Goal: Navigation & Orientation: Find specific page/section

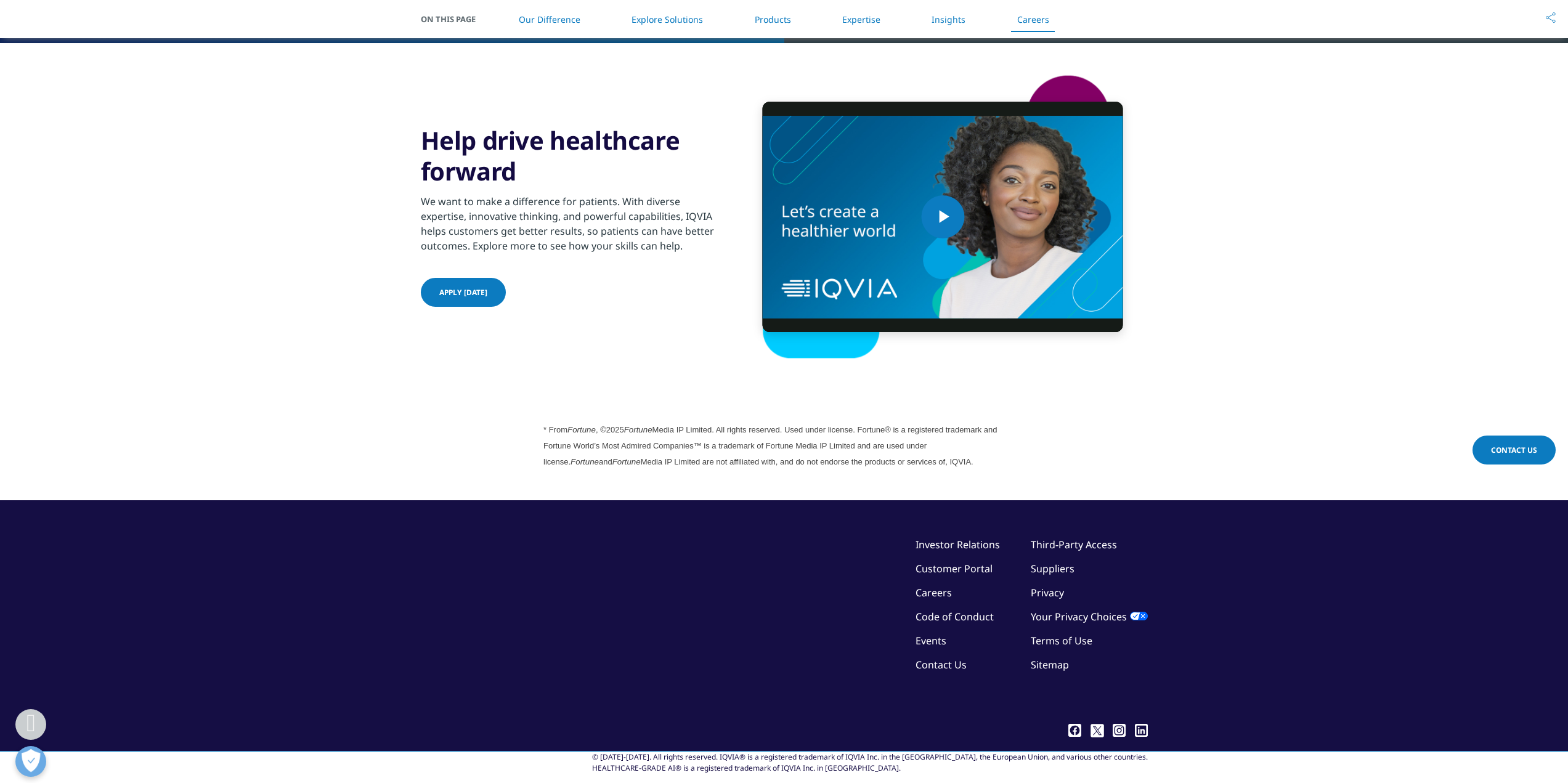
click at [943, 751] on div "© [DATE]-[DATE]. All rights reserved. IQVIA® is a registered trademark of IQVIA…" at bounding box center [870, 762] width 556 height 22
drag, startPoint x: 943, startPoint y: 741, endPoint x: 962, endPoint y: 739, distance: 19.1
click at [962, 751] on div "© [DATE]-[DATE]. All rights reserved. IQVIA® is a registered trademark of IQVIA…" at bounding box center [870, 762] width 556 height 22
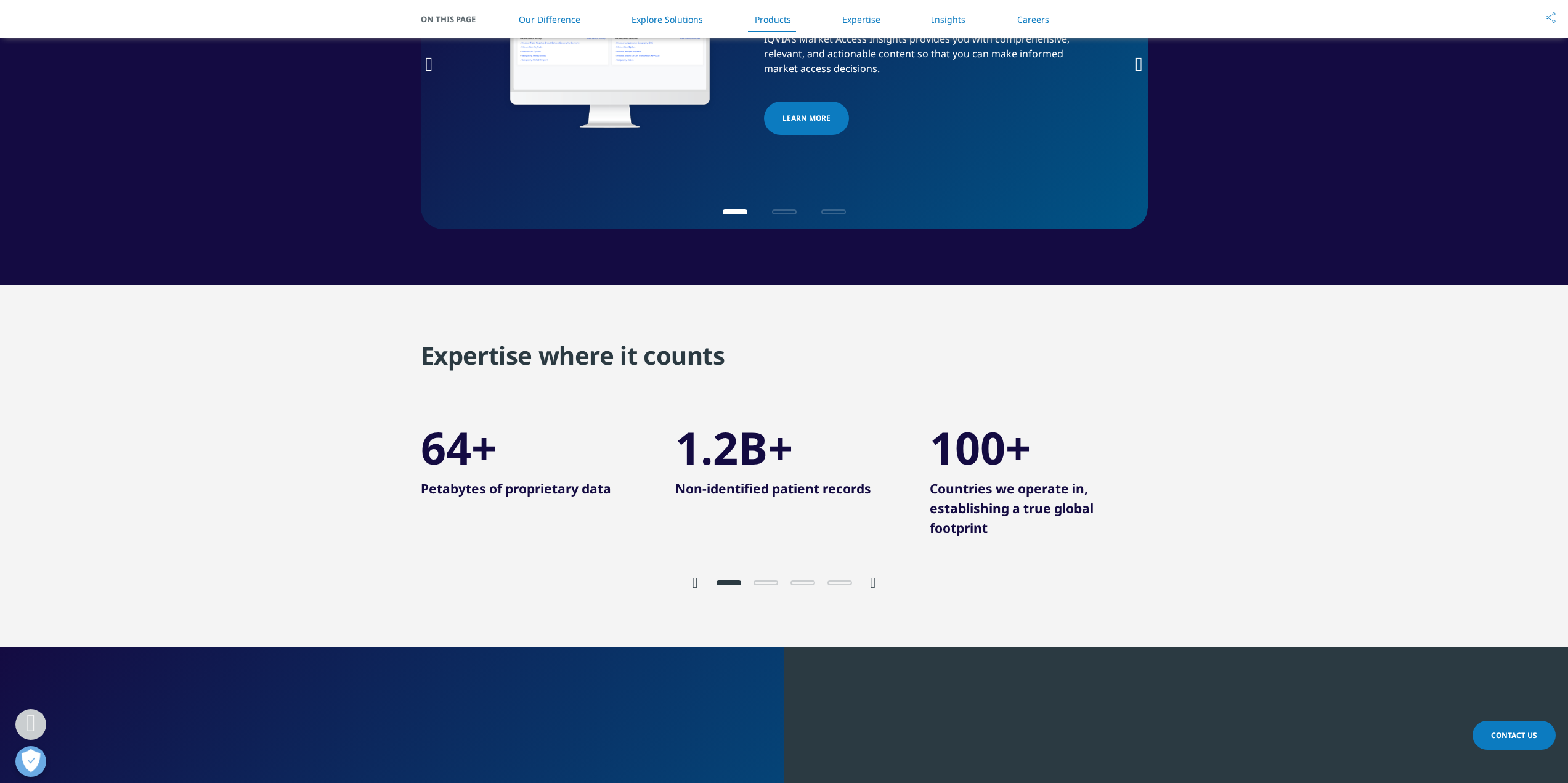
scroll to position [2082, 0]
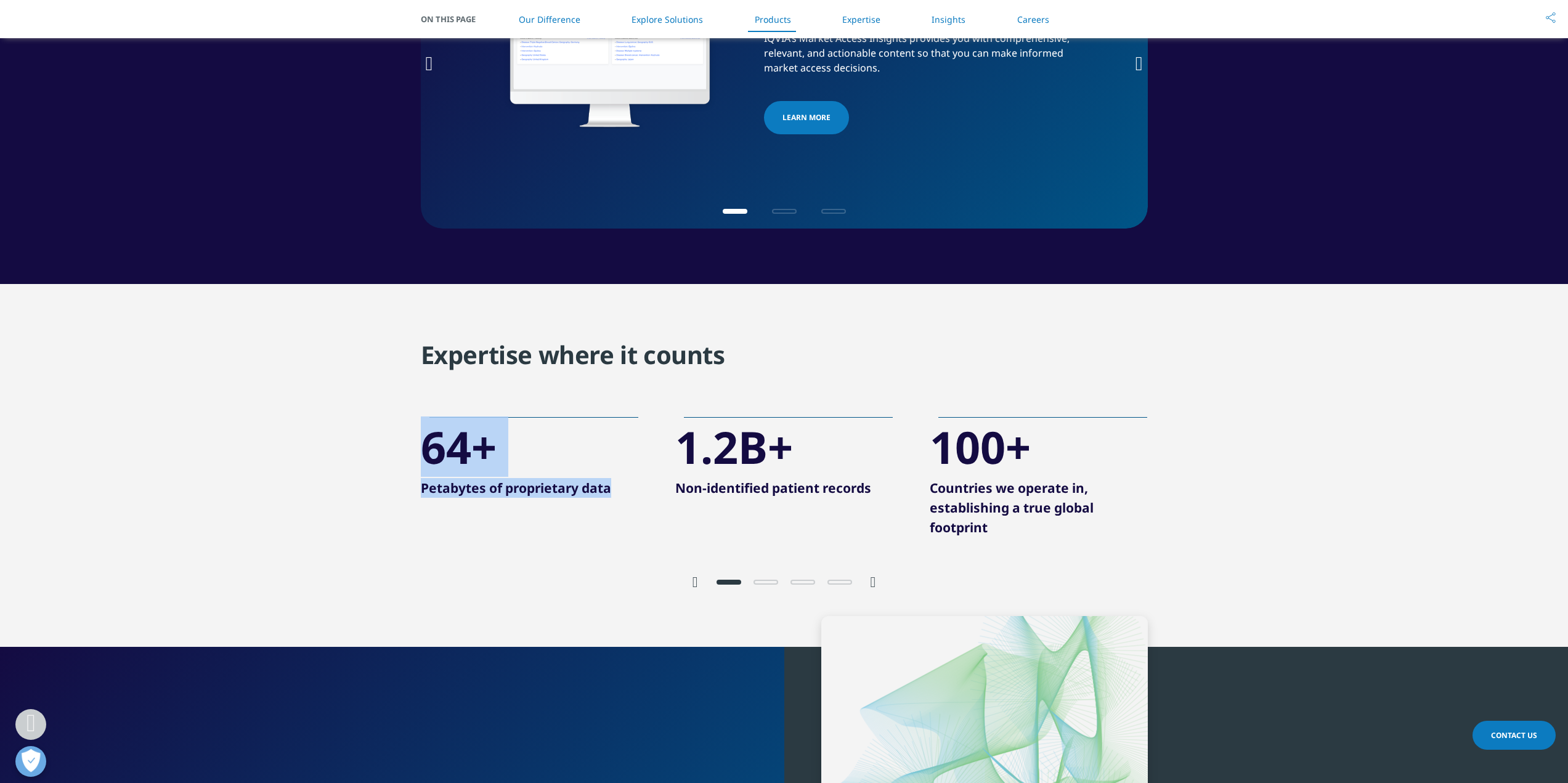
drag, startPoint x: 417, startPoint y: 451, endPoint x: 619, endPoint y: 510, distance: 210.4
click at [619, 510] on div "Expertise where it counts 64+ Petabytes of proprietary data 1.2B+ Non-identifie…" at bounding box center [784, 466] width 764 height 253
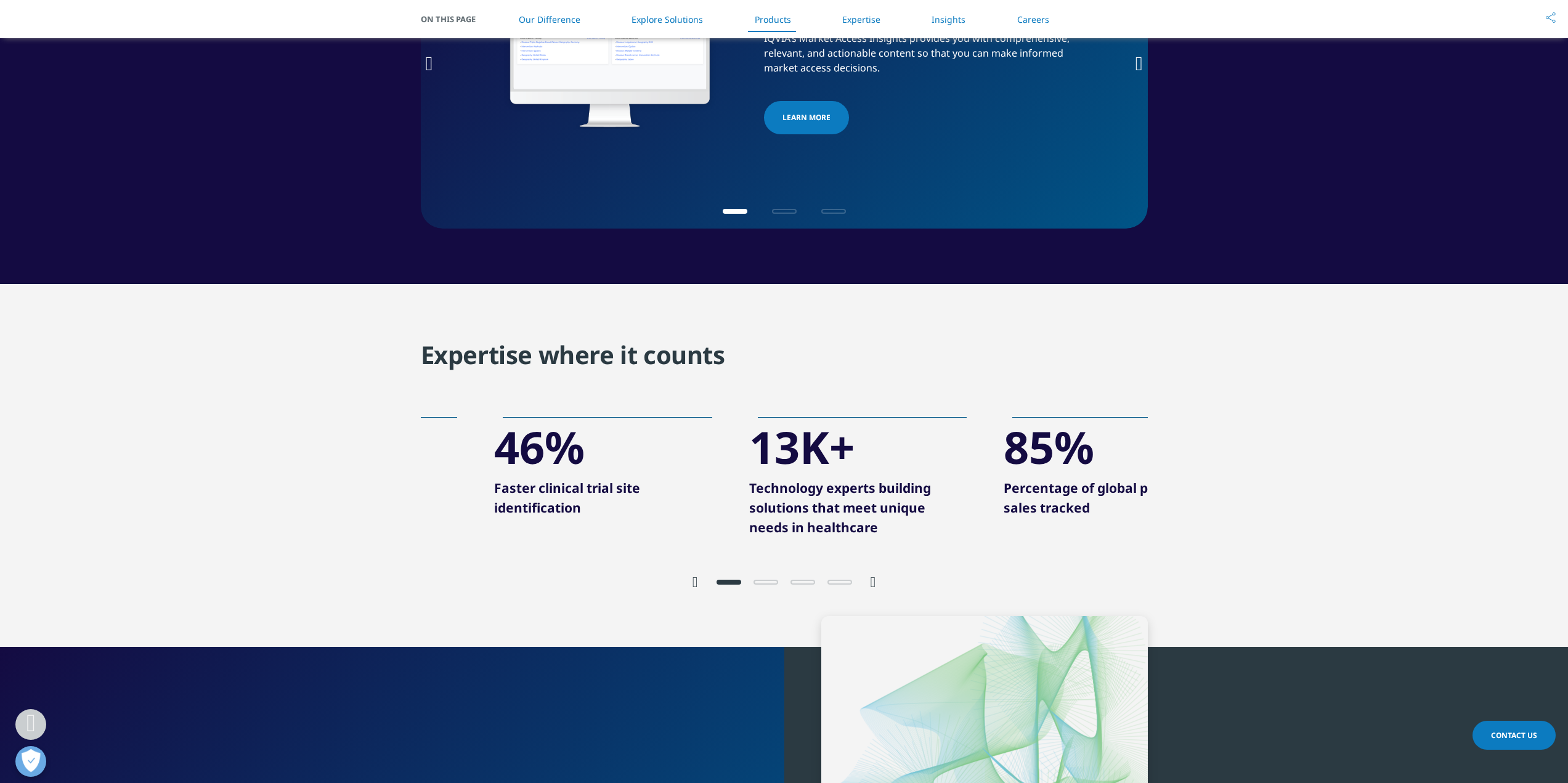
click at [0, 452] on section "Expertise where it counts 64+ Petabytes of proprietary data 1.2B+ Non-identifie…" at bounding box center [784, 465] width 1568 height 364
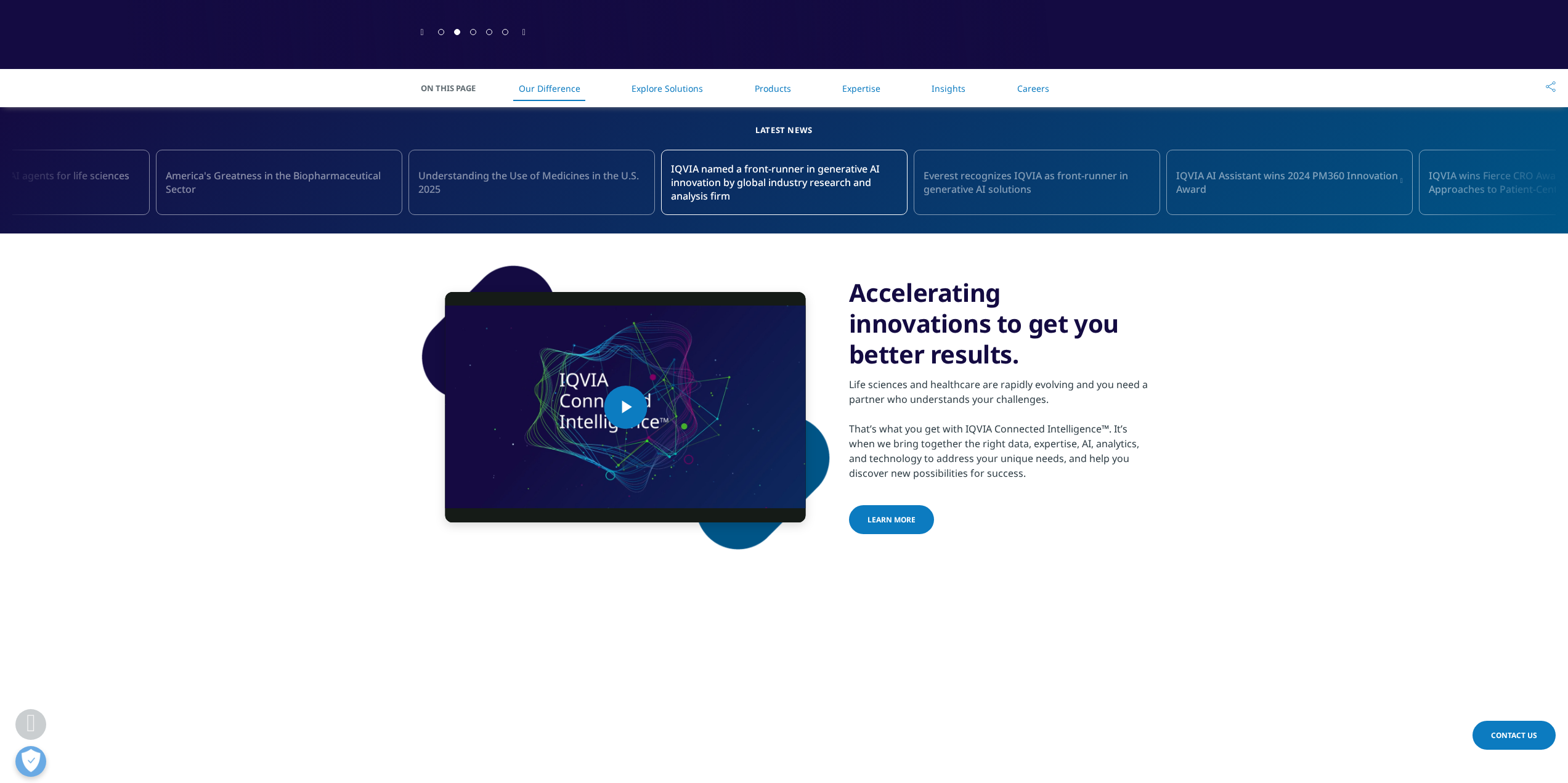
scroll to position [493, 0]
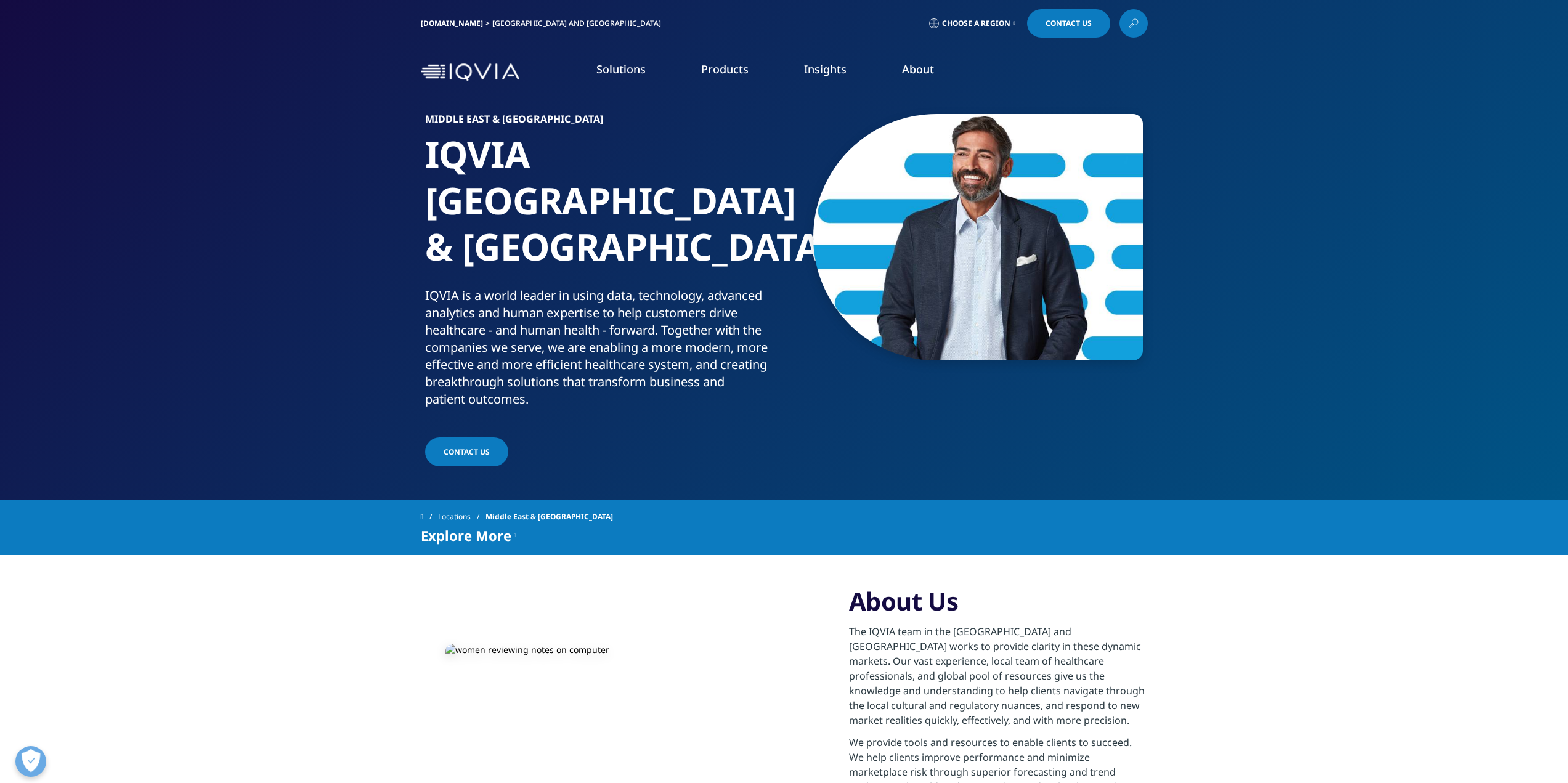
click at [613, 287] on p "IQVIA is a world leader in using data, technology, advanced analytics and human…" at bounding box center [602, 351] width 354 height 128
click at [672, 287] on p "IQVIA is a world leader in using data, technology, advanced analytics and human…" at bounding box center [602, 351] width 354 height 128
drag, startPoint x: 730, startPoint y: 244, endPoint x: 472, endPoint y: 269, distance: 259.2
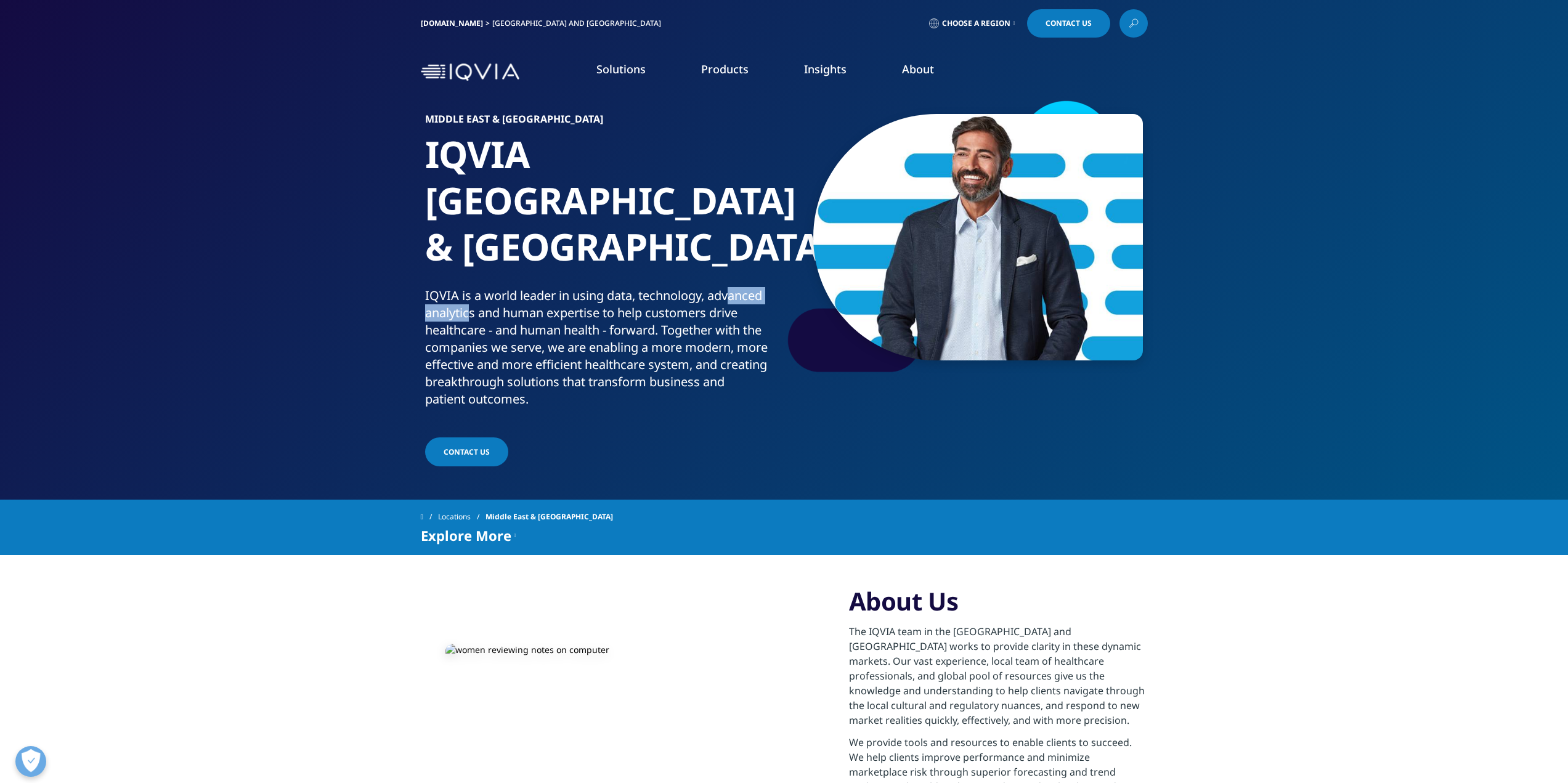
click at [472, 287] on p "IQVIA is a world leader in using data, technology, advanced analytics and human…" at bounding box center [602, 351] width 354 height 128
click at [525, 287] on p "IQVIA is a world leader in using data, technology, advanced analytics and human…" at bounding box center [602, 351] width 354 height 128
drag, startPoint x: 525, startPoint y: 263, endPoint x: 567, endPoint y: 270, distance: 42.6
click at [567, 287] on p "IQVIA is a world leader in using data, technology, advanced analytics and human…" at bounding box center [602, 351] width 354 height 128
click at [615, 287] on p "IQVIA is a world leader in using data, technology, advanced analytics and human…" at bounding box center [602, 351] width 354 height 128
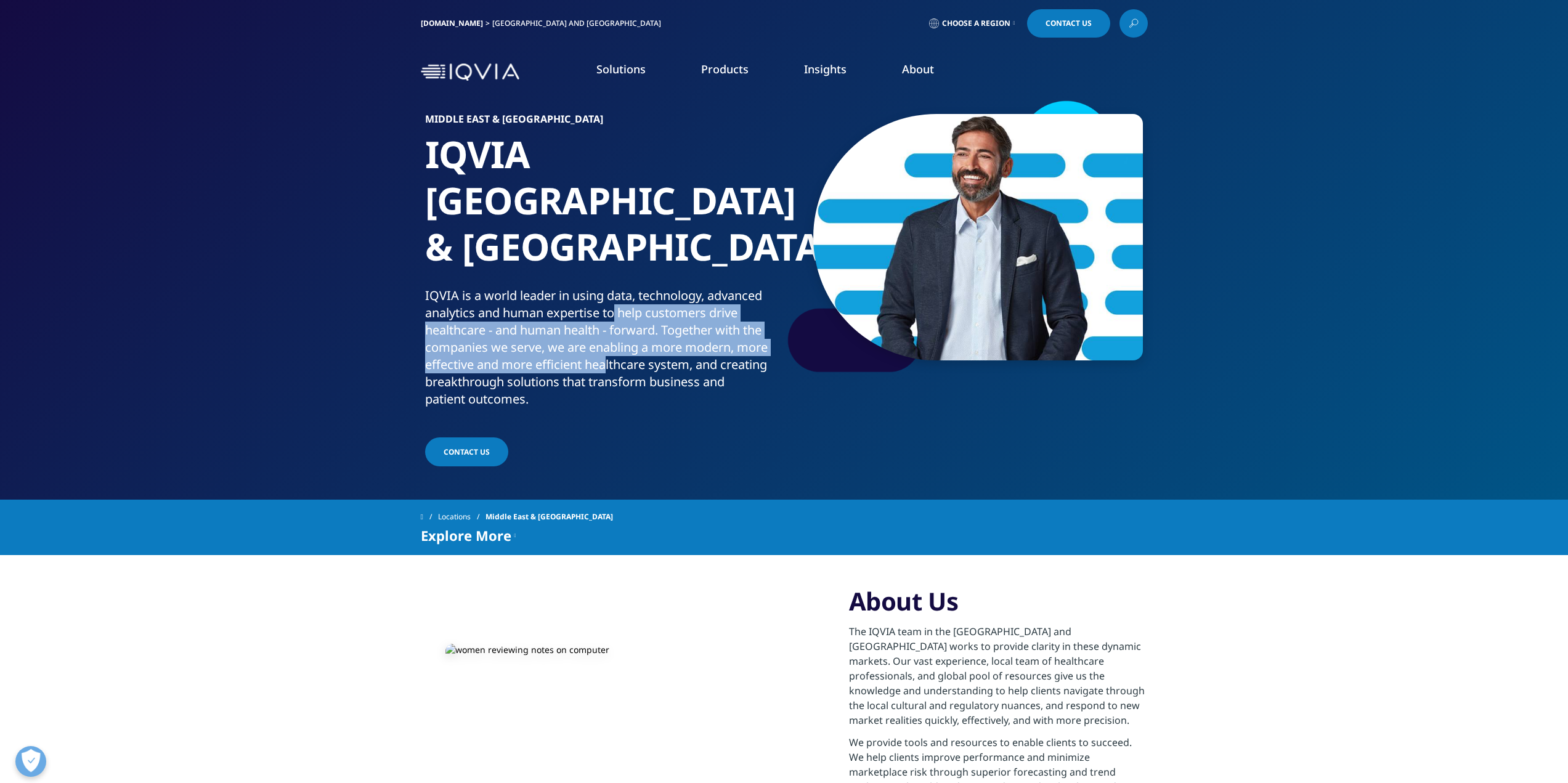
drag, startPoint x: 616, startPoint y: 266, endPoint x: 613, endPoint y: 310, distance: 44.1
click at [610, 310] on p "IQVIA is a world leader in using data, technology, advanced analytics and human…" at bounding box center [602, 351] width 354 height 128
click at [643, 304] on p "IQVIA is a world leader in using data, technology, advanced analytics and human…" at bounding box center [602, 351] width 354 height 128
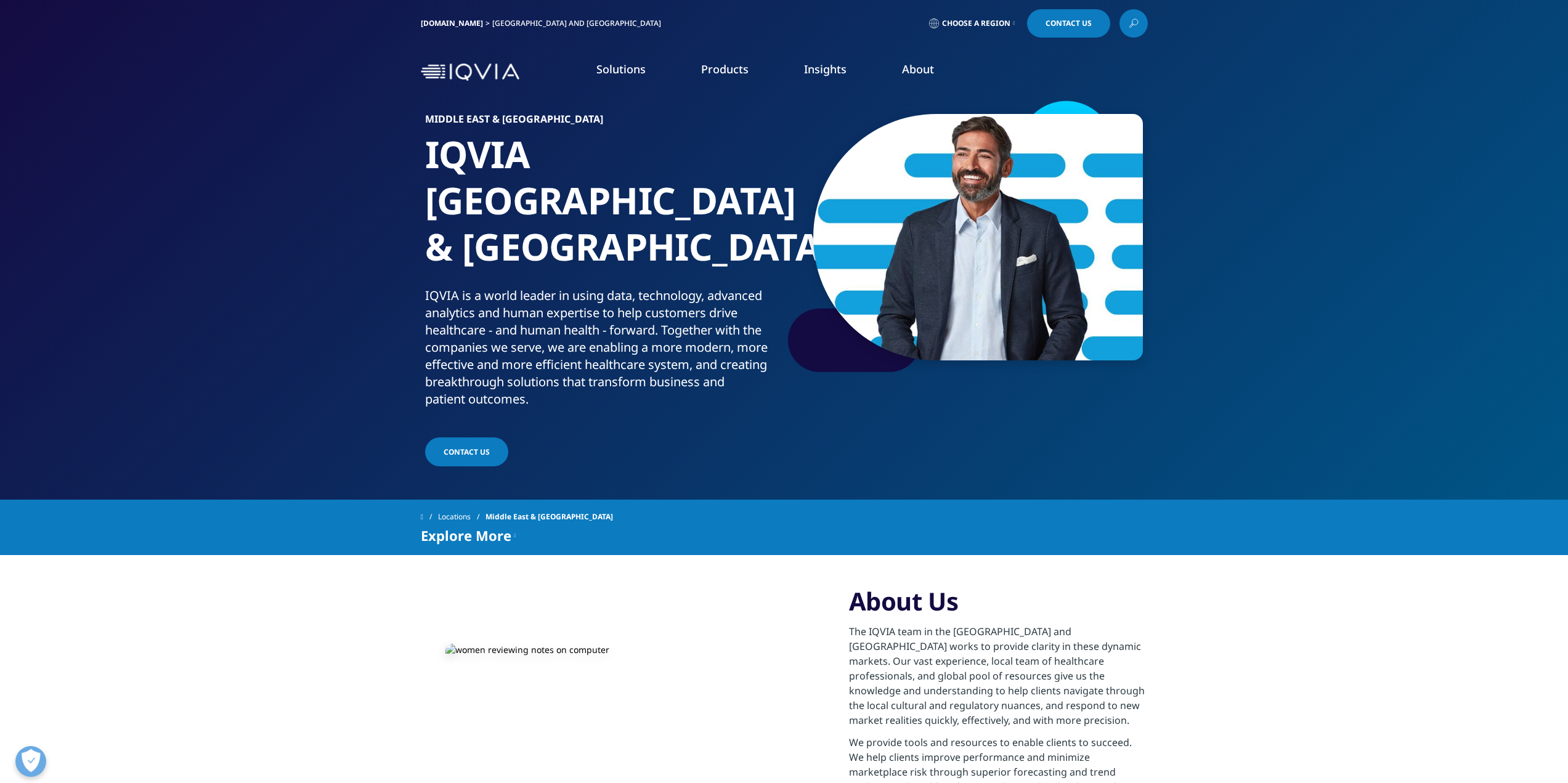
click at [607, 323] on p "IQVIA is a world leader in using data, technology, advanced analytics and human…" at bounding box center [602, 351] width 354 height 128
drag, startPoint x: 607, startPoint y: 323, endPoint x: 628, endPoint y: 327, distance: 21.4
click at [617, 323] on p "IQVIA is a world leader in using data, technology, advanced analytics and human…" at bounding box center [602, 351] width 354 height 128
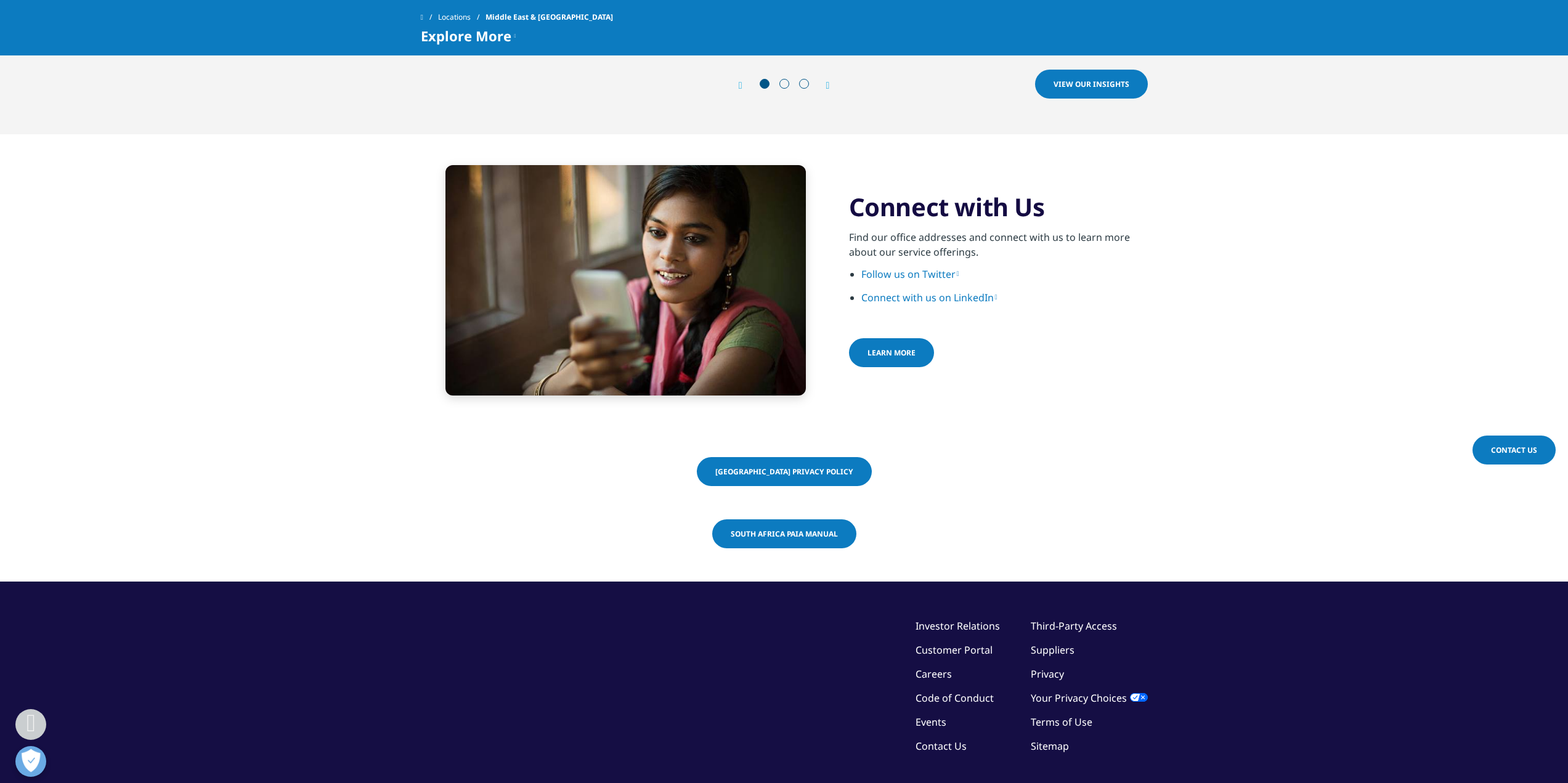
scroll to position [2044, 0]
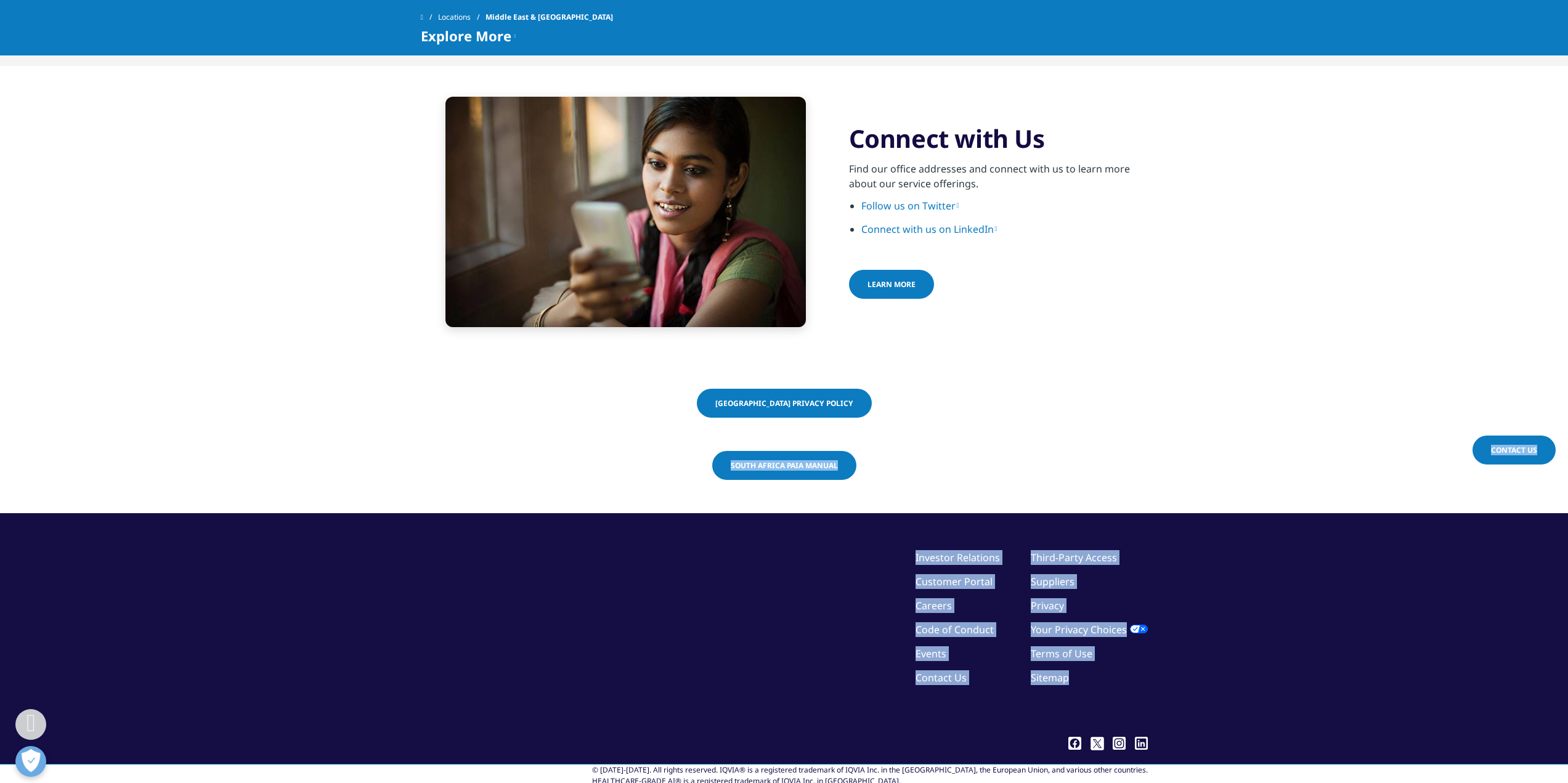
drag, startPoint x: 1089, startPoint y: 647, endPoint x: 639, endPoint y: 424, distance: 502.2
click at [775, 462] on section "South Africa PAIA Manual" at bounding box center [784, 466] width 1568 height 93
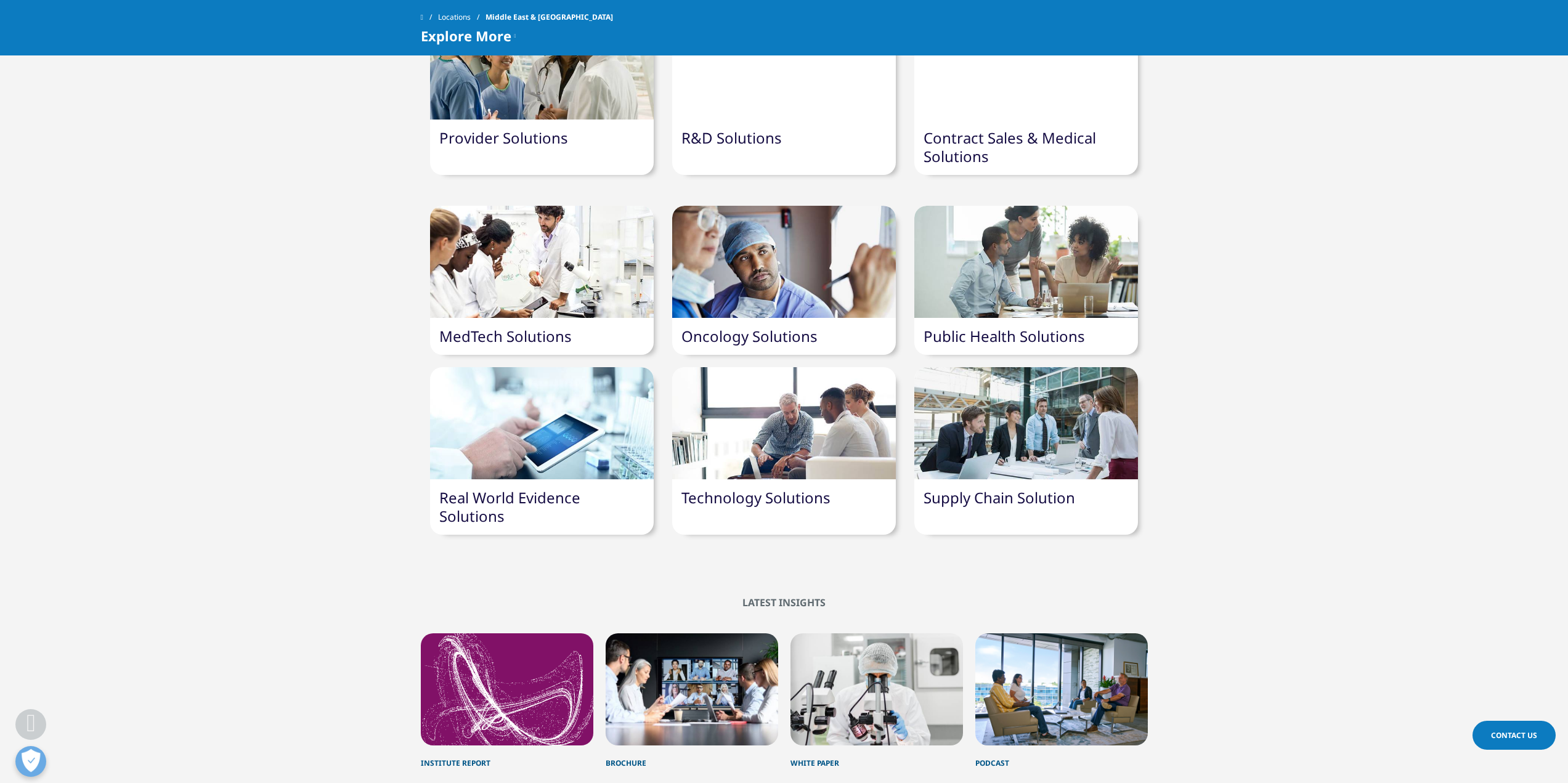
scroll to position [1120, 0]
